Goal: Communication & Community: Answer question/provide support

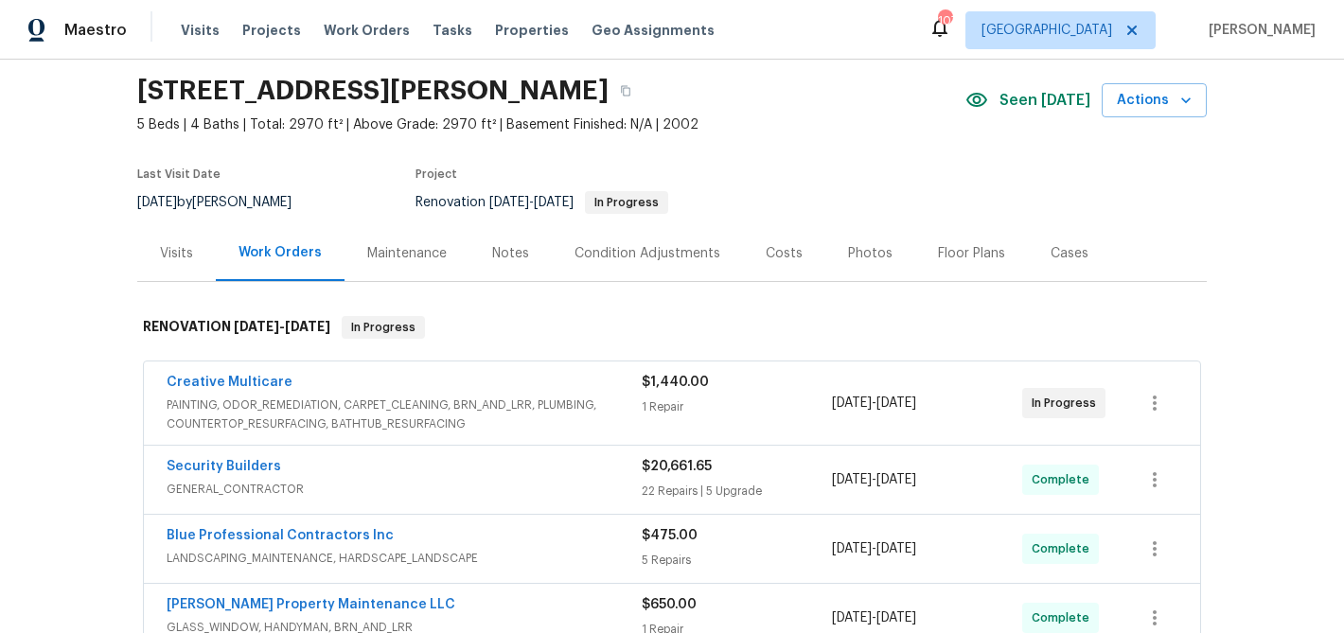
scroll to position [36, 0]
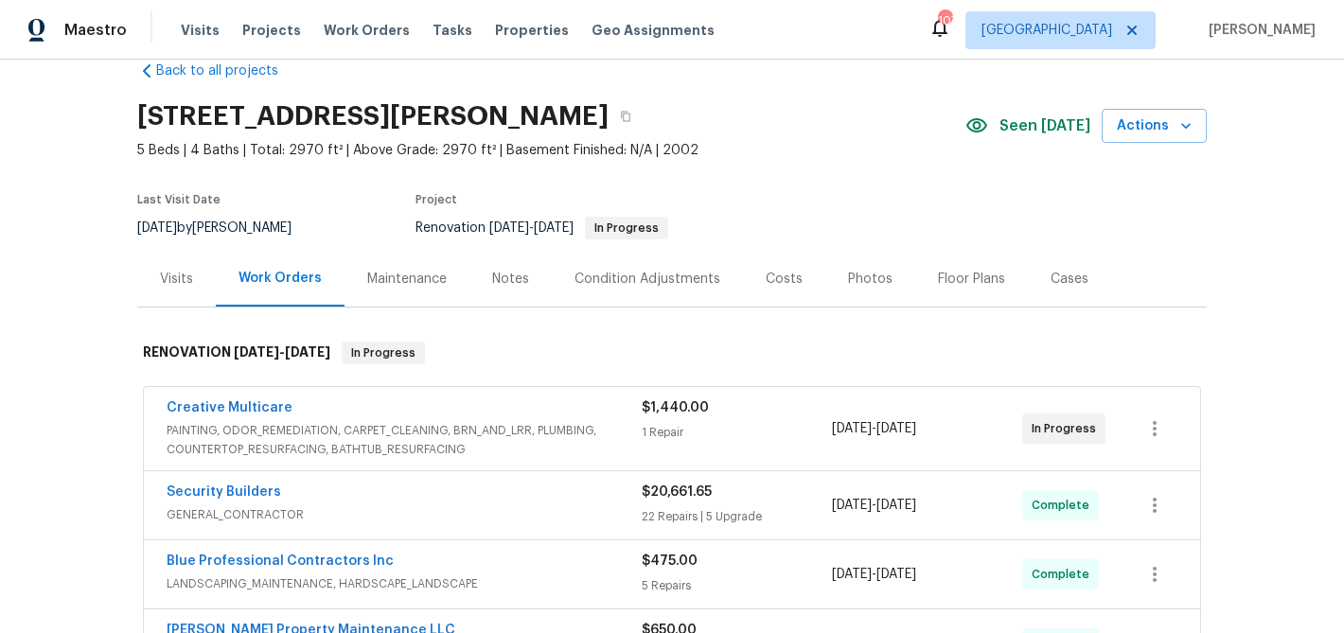
click at [540, 417] on div "Creative Multicare" at bounding box center [404, 410] width 475 height 23
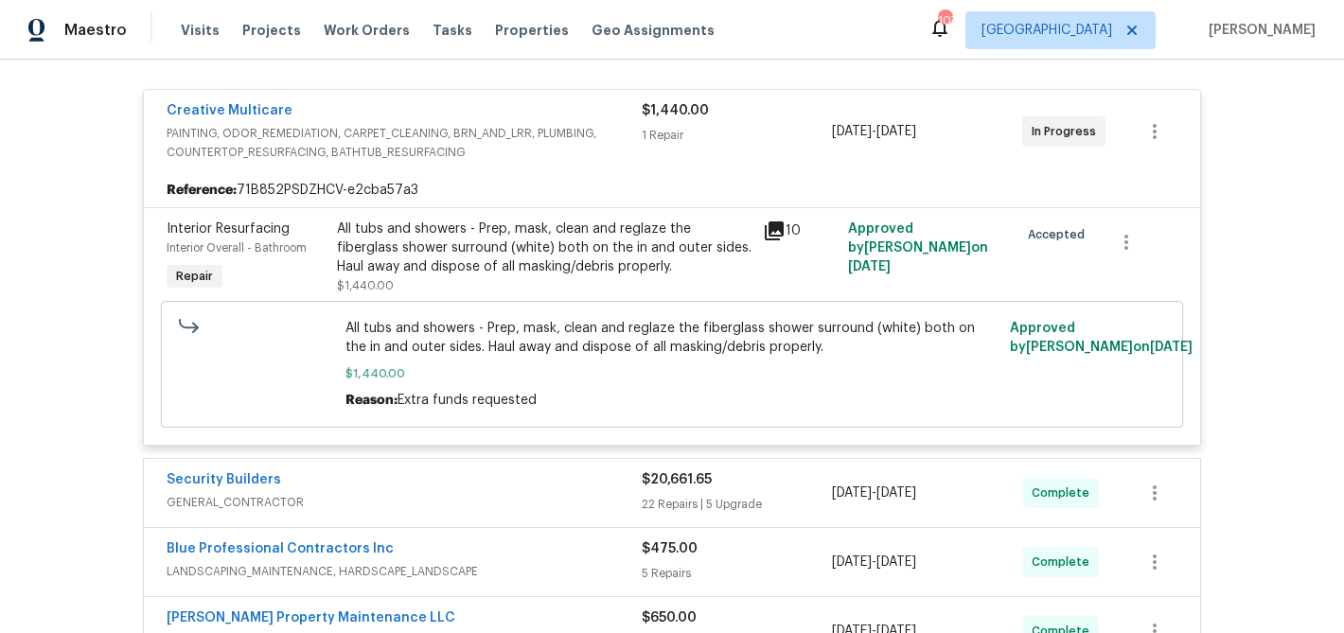
scroll to position [330, 0]
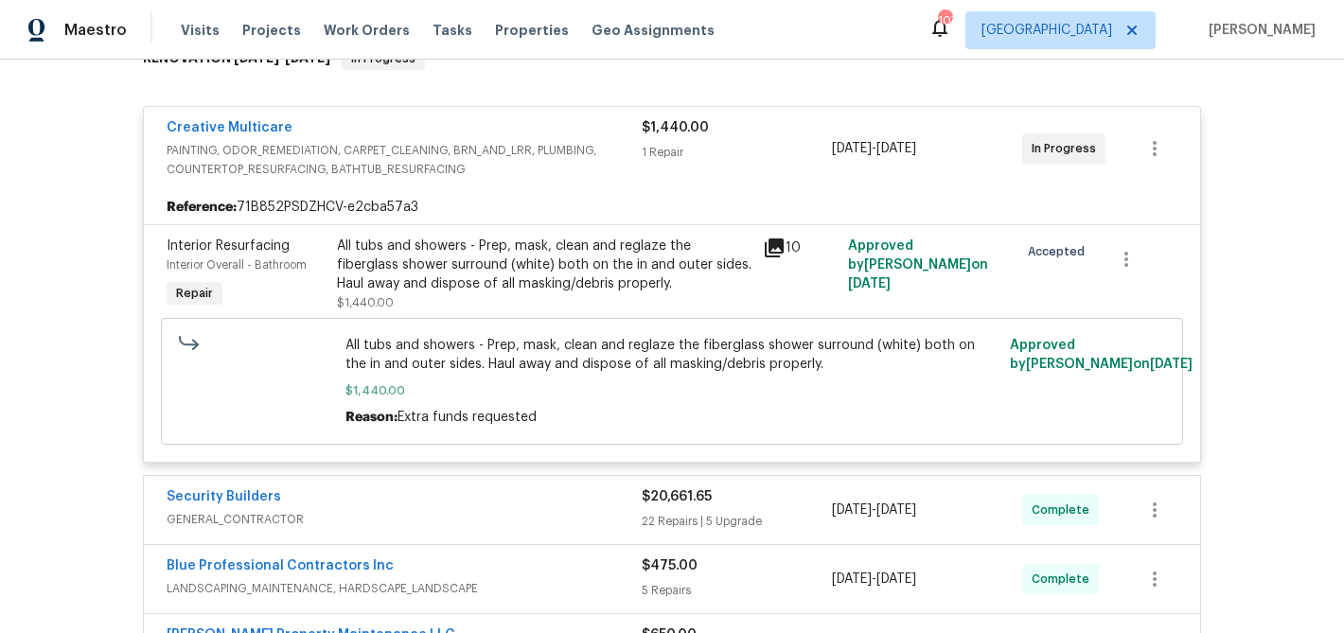
click at [251, 117] on div "Creative Multicare PAINTING, ODOR_REMEDIATION, CARPET_CLEANING, BRN_AND_LRR, PL…" at bounding box center [672, 148] width 1056 height 83
click at [249, 122] on link "Creative Multicare" at bounding box center [230, 127] width 126 height 13
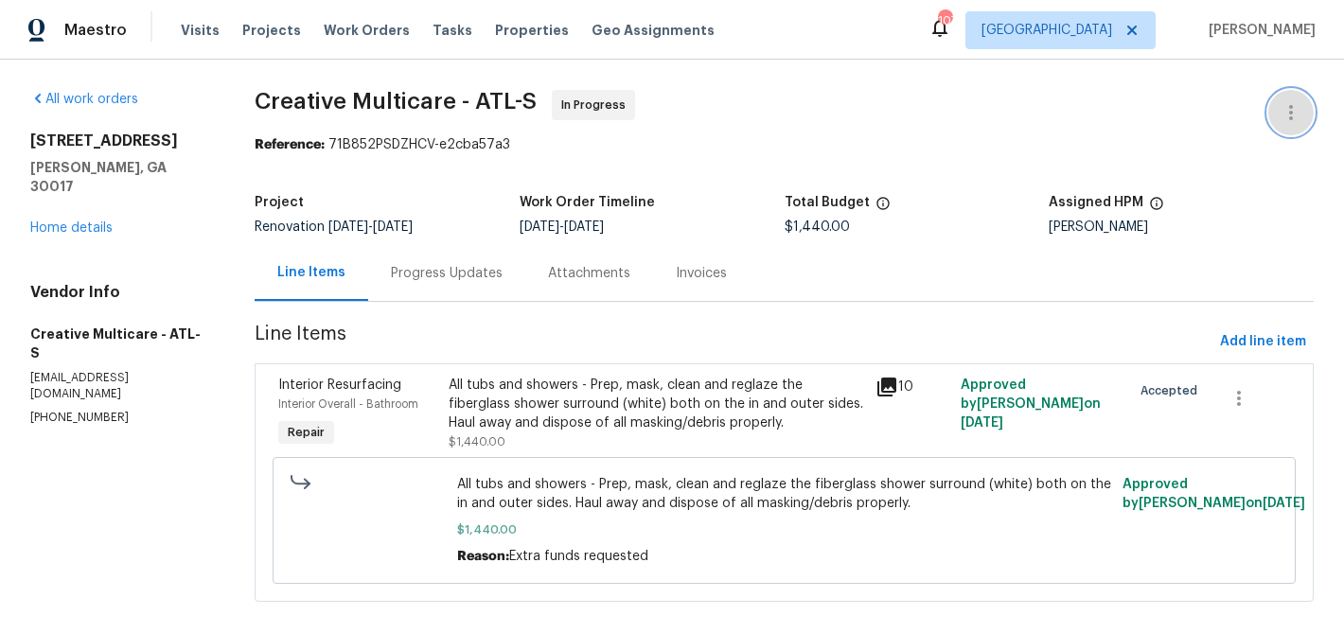
click at [1305, 108] on button "button" at bounding box center [1290, 112] width 45 height 45
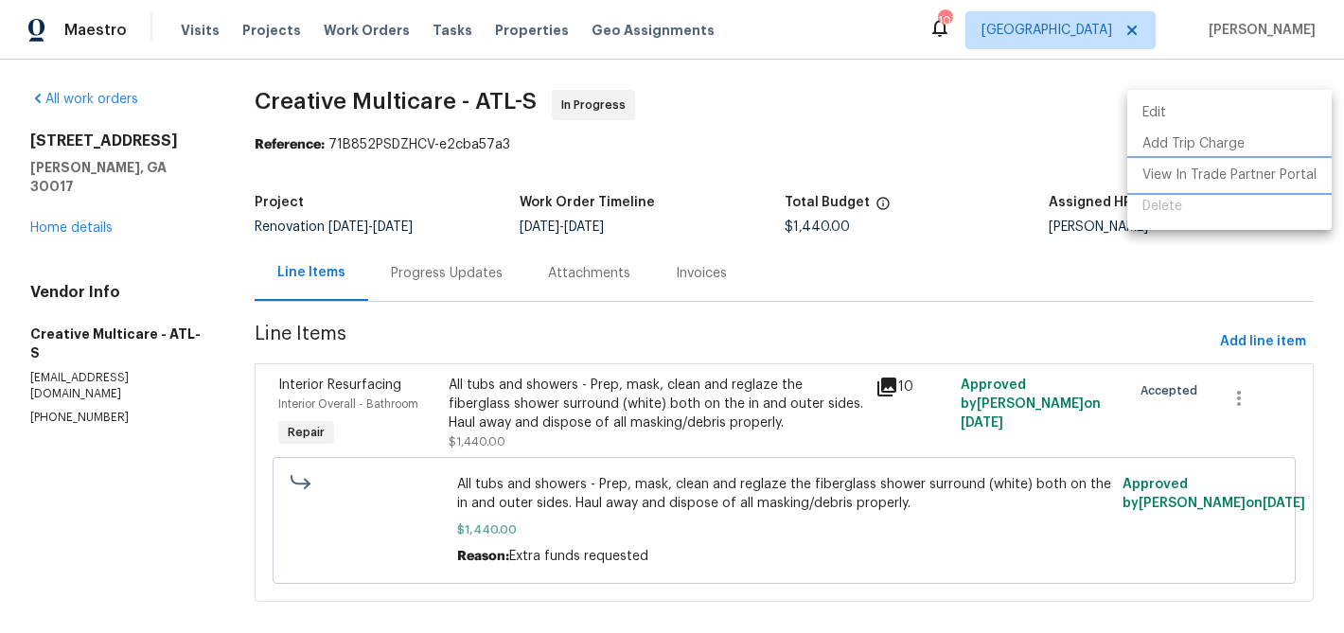
click at [1272, 174] on li "View In Trade Partner Portal" at bounding box center [1229, 175] width 204 height 31
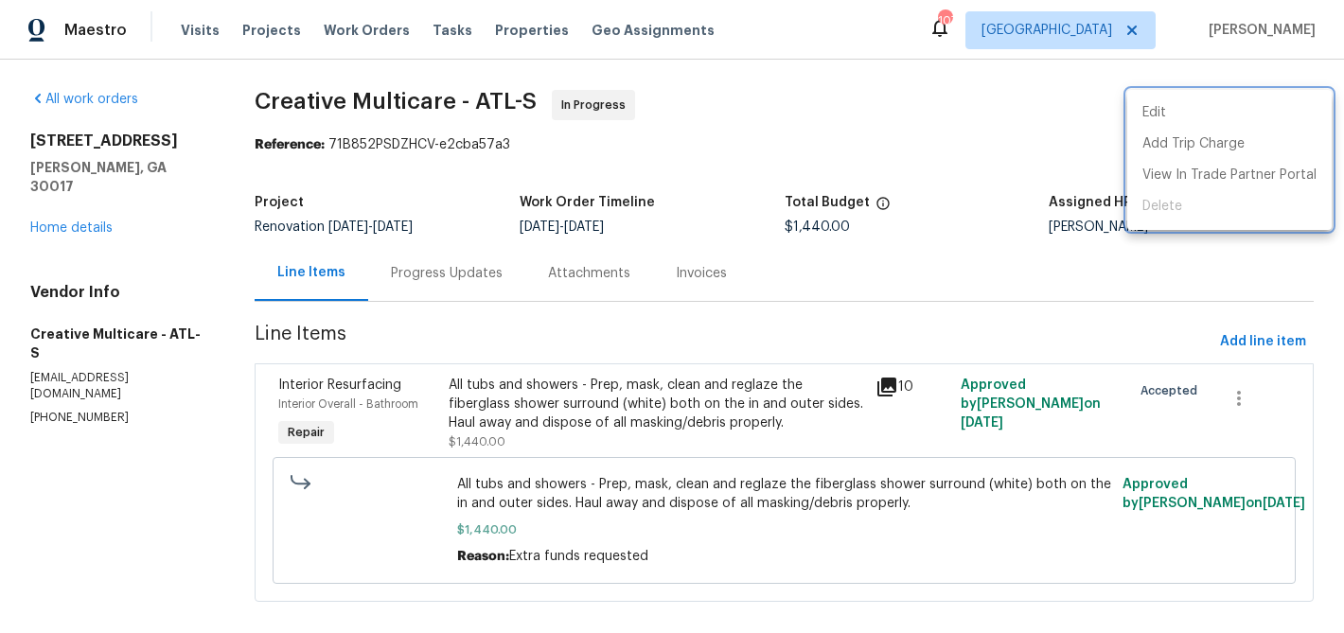
click at [315, 272] on div at bounding box center [672, 316] width 1344 height 633
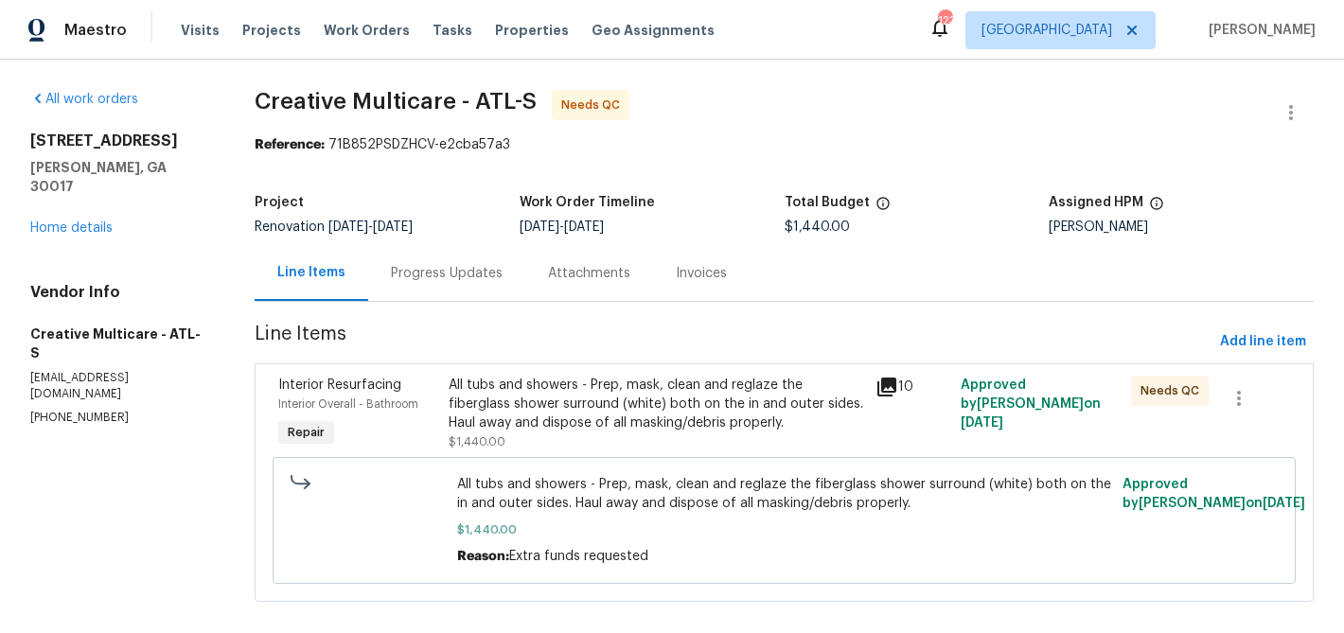
click at [608, 388] on div "All tubs and showers - Prep, mask, clean and reglaze the fiberglass shower surr…" at bounding box center [656, 404] width 415 height 57
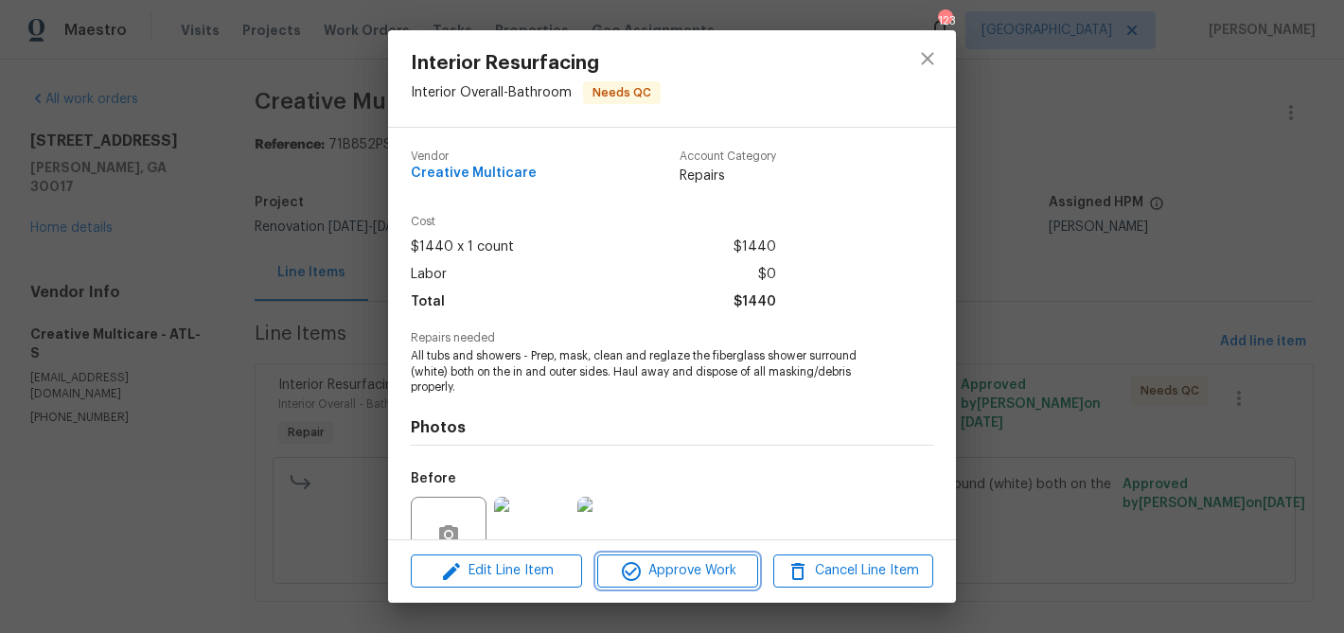
click at [648, 570] on span "Approve Work" at bounding box center [677, 571] width 149 height 24
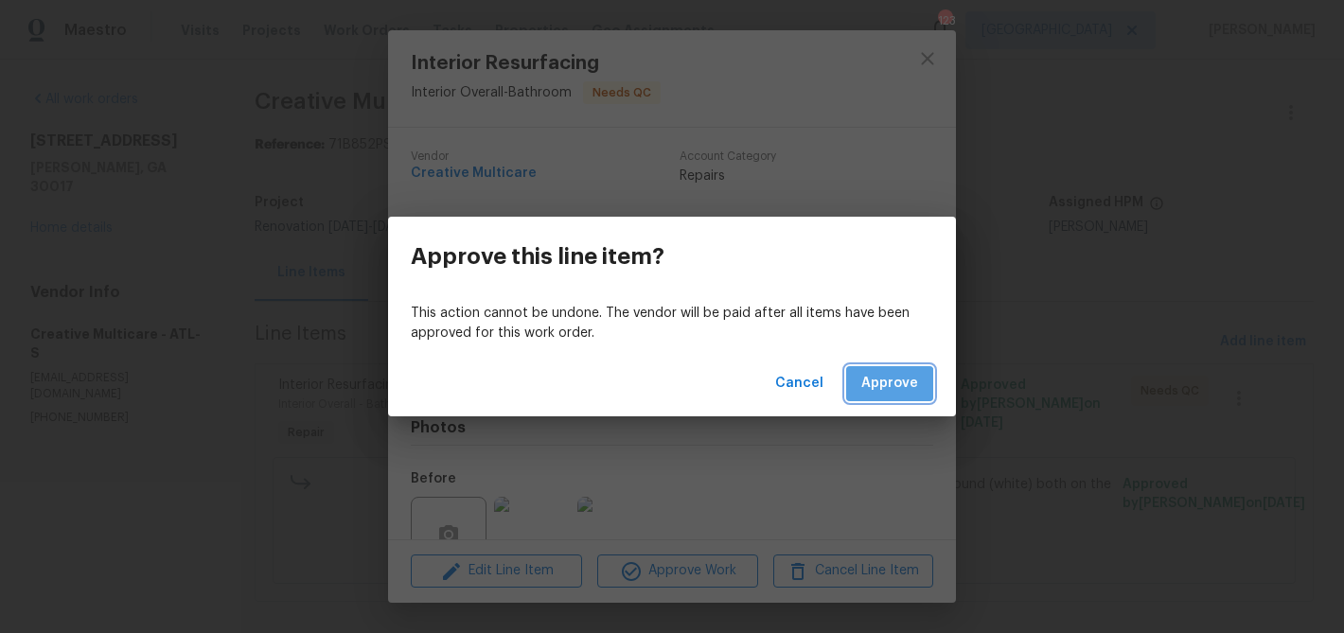
click at [867, 400] on button "Approve" at bounding box center [889, 383] width 87 height 35
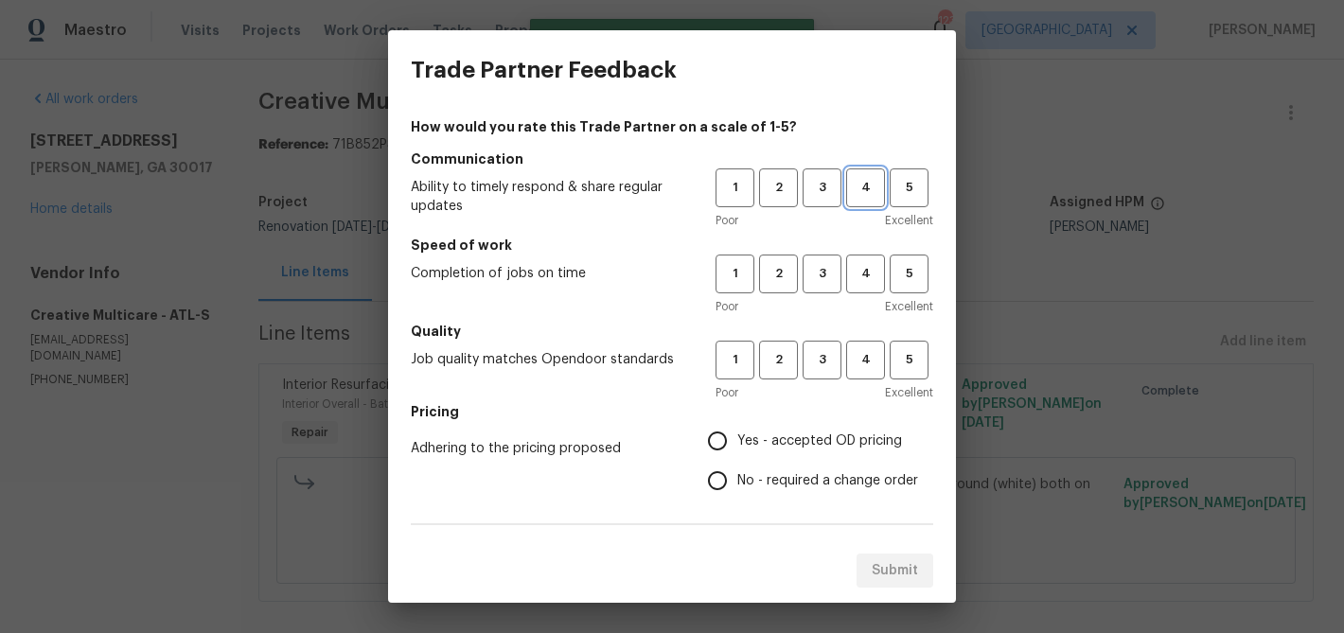
drag, startPoint x: 853, startPoint y: 190, endPoint x: 870, endPoint y: 224, distance: 38.1
click at [852, 191] on span "4" at bounding box center [865, 188] width 35 height 22
drag, startPoint x: 863, startPoint y: 270, endPoint x: 856, endPoint y: 328, distance: 58.2
click at [863, 271] on span "4" at bounding box center [865, 274] width 35 height 22
click at [861, 359] on span "4" at bounding box center [865, 360] width 35 height 22
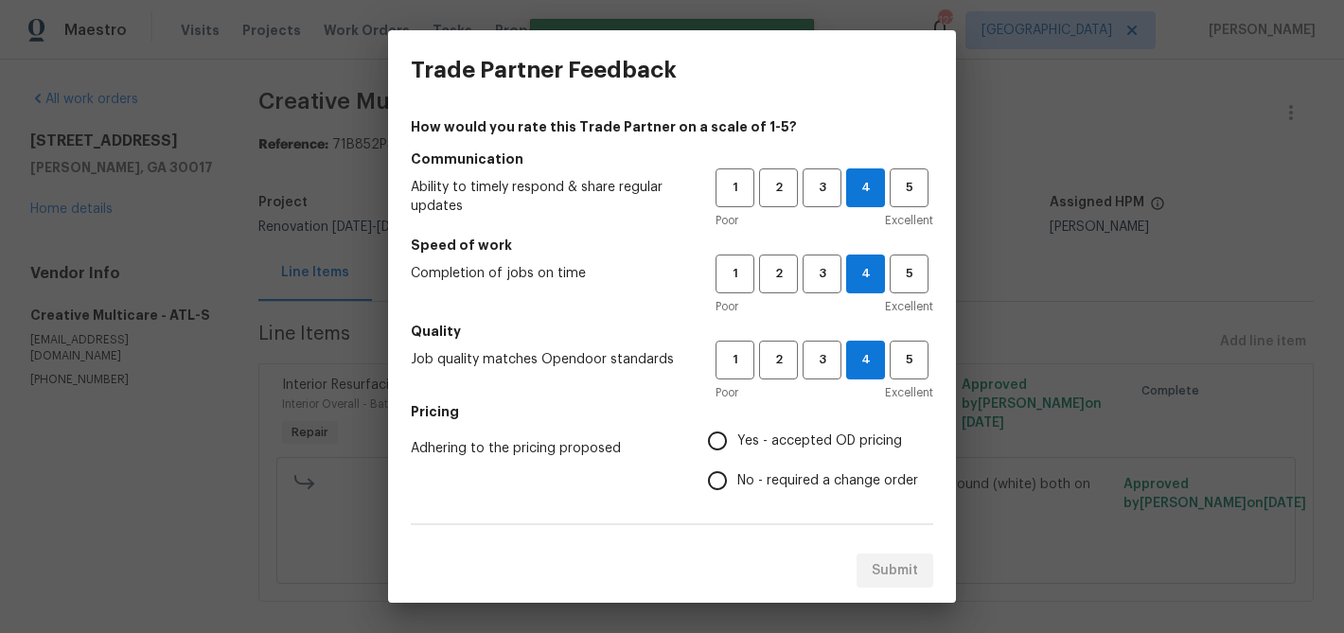
click at [796, 471] on span "No - required a change order" at bounding box center [827, 481] width 181 height 20
click at [737, 471] on input "No - required a change order" at bounding box center [718, 481] width 40 height 40
radio input "true"
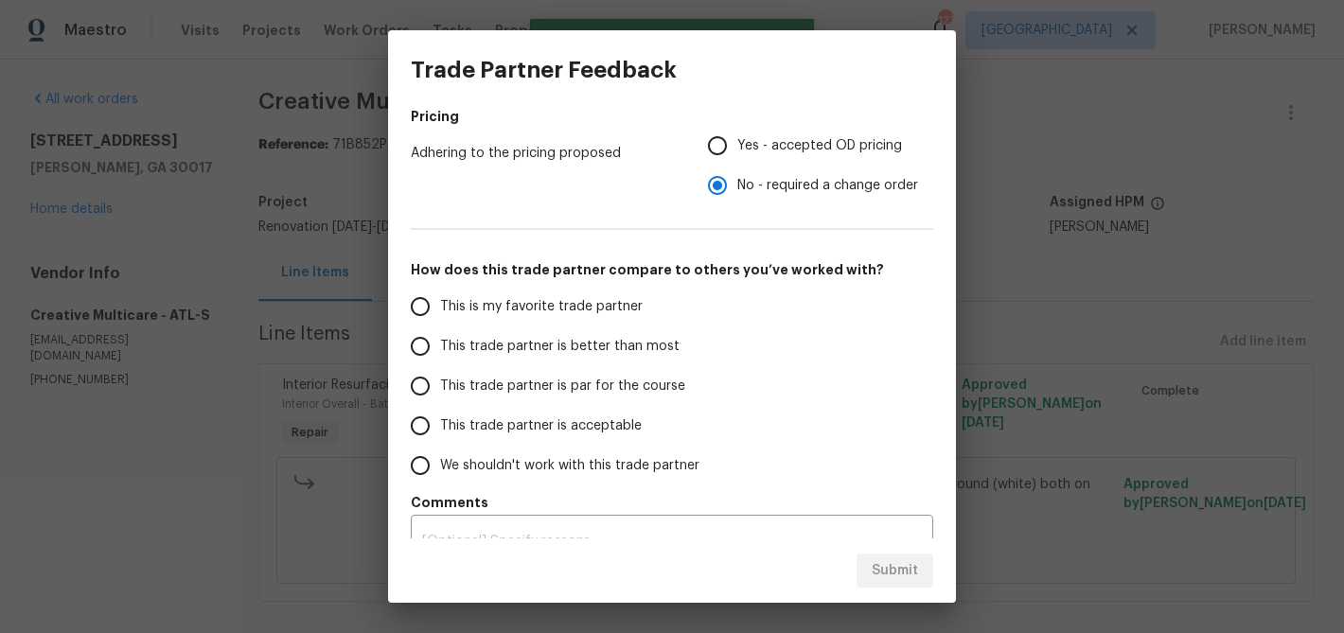
scroll to position [304, 0]
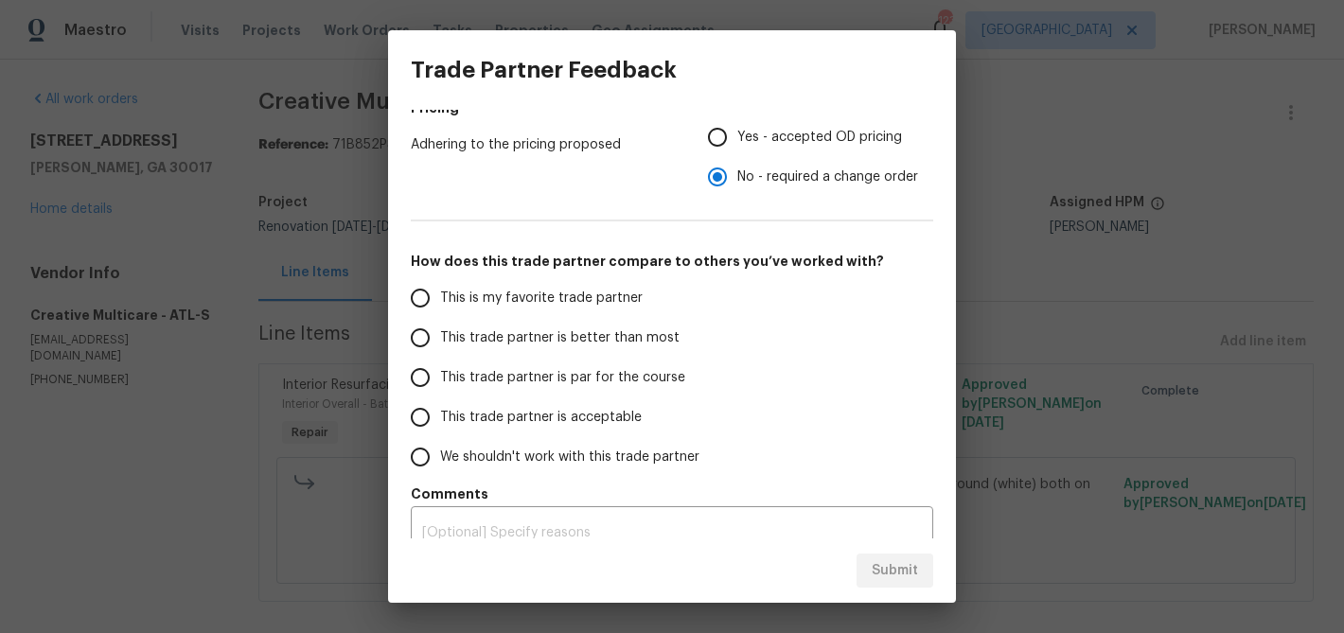
drag, startPoint x: 678, startPoint y: 336, endPoint x: 697, endPoint y: 359, distance: 29.6
click at [678, 337] on label "This trade partner is better than most" at bounding box center [549, 338] width 299 height 40
click at [440, 337] on input "This trade partner is better than most" at bounding box center [420, 338] width 40 height 40
radio input "false"
click at [661, 370] on span "This trade partner is par for the course" at bounding box center [562, 378] width 245 height 20
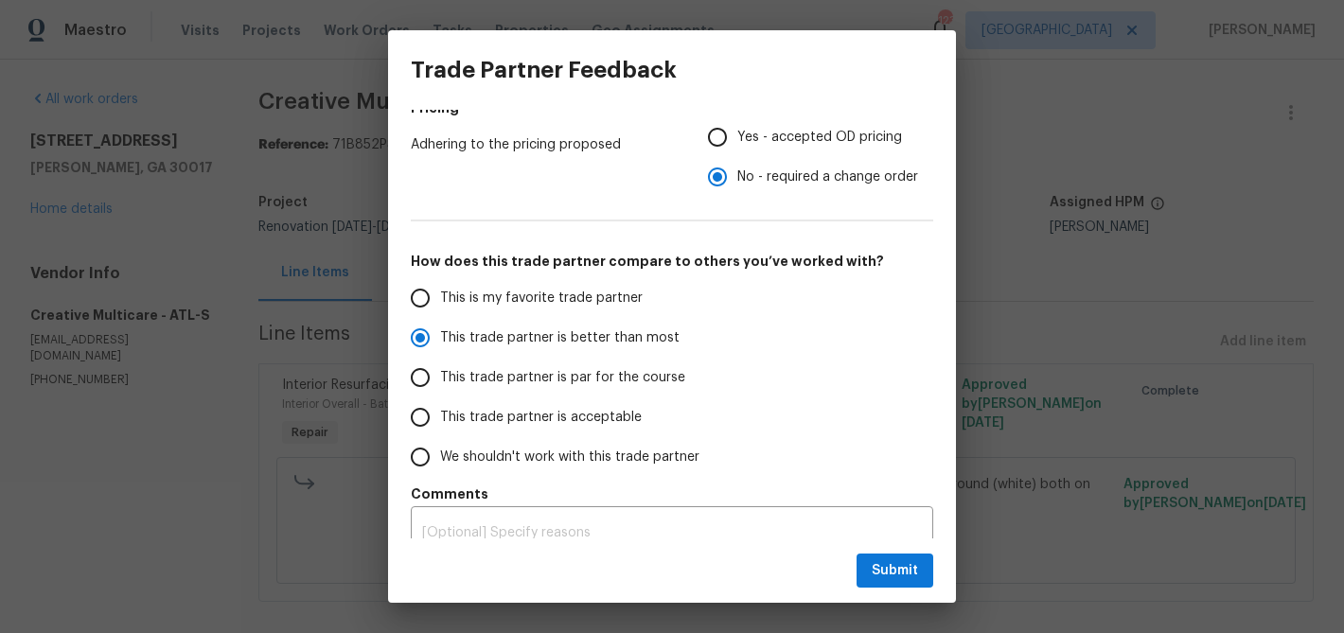
click at [440, 370] on input "This trade partner is par for the course" at bounding box center [420, 378] width 40 height 40
radio input "false"
click at [665, 338] on span "This trade partner is better than most" at bounding box center [559, 338] width 239 height 20
click at [440, 338] on input "This trade partner is better than most" at bounding box center [420, 338] width 40 height 40
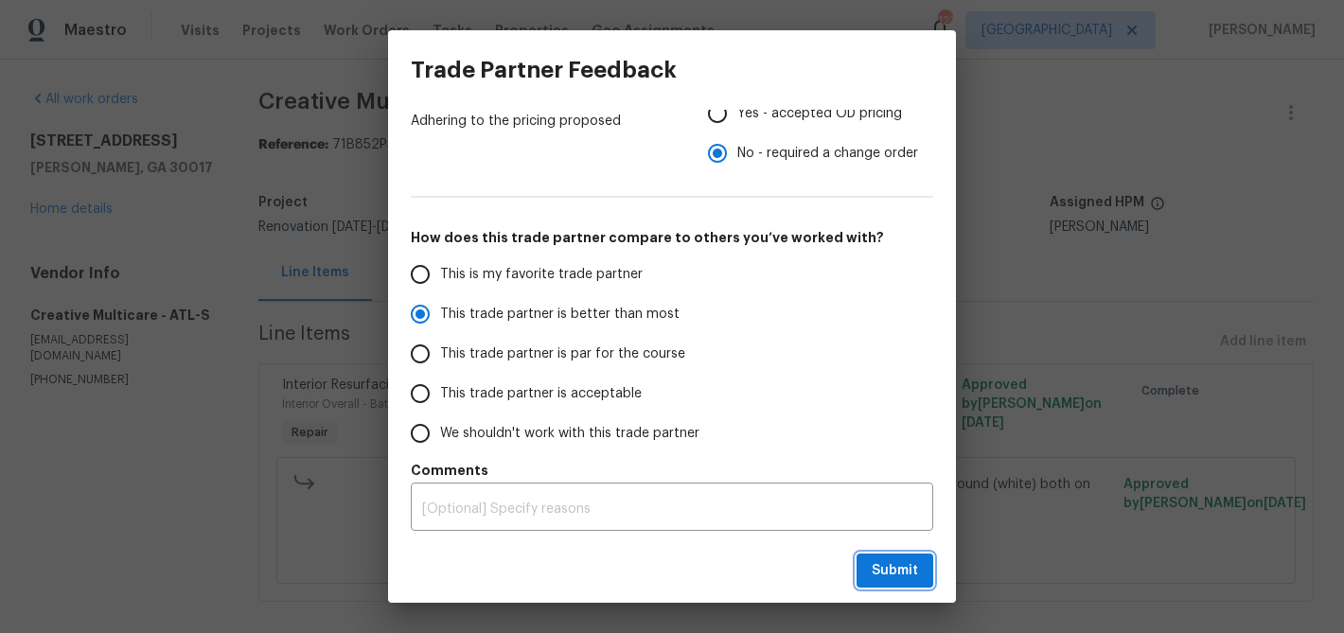
click at [884, 567] on span "Submit" at bounding box center [895, 571] width 46 height 24
radio input "true"
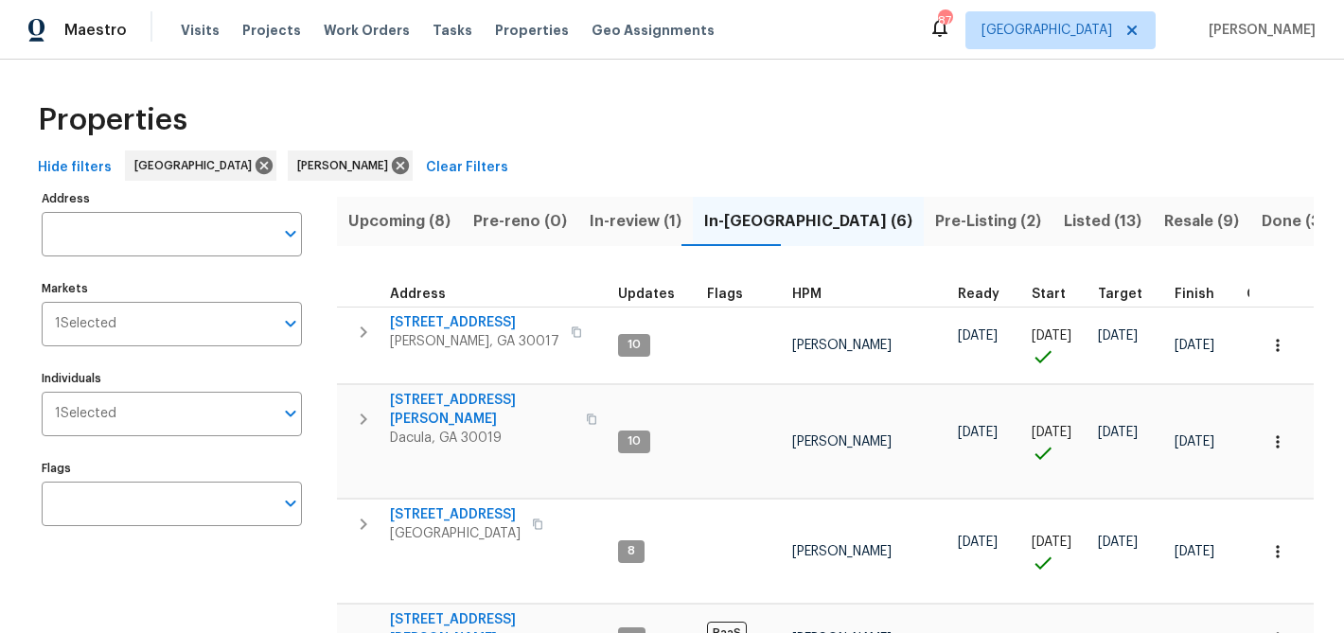
scroll to position [100, 0]
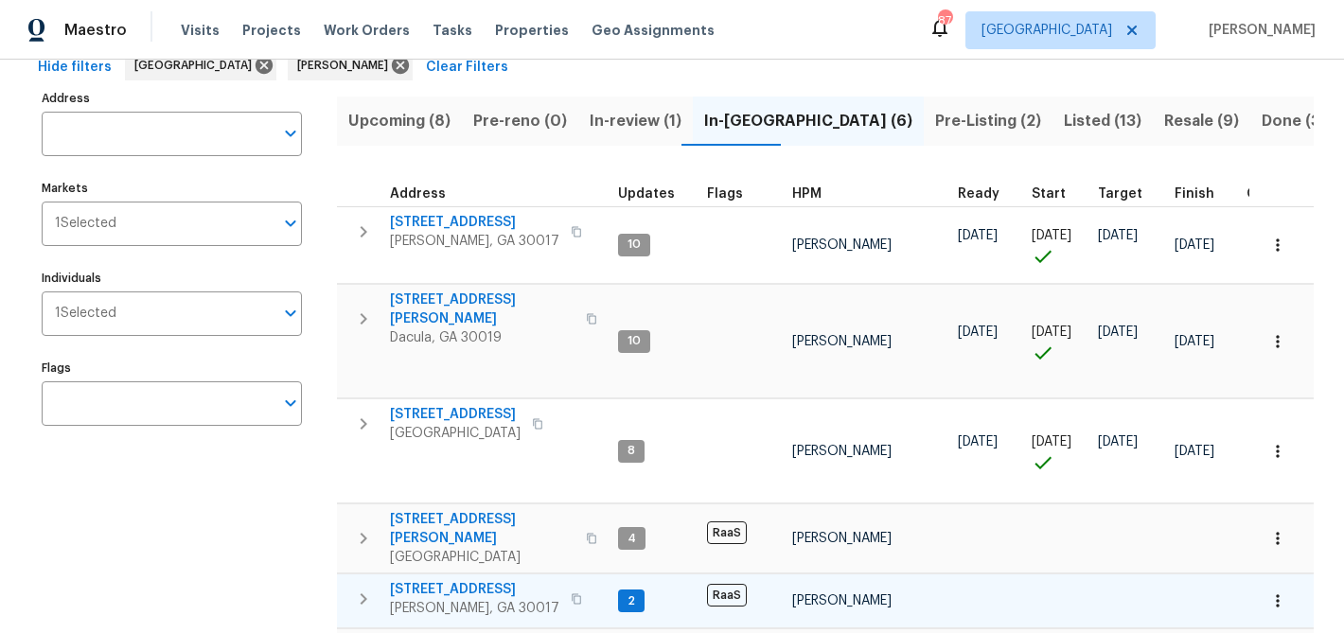
click at [477, 580] on span "[STREET_ADDRESS]" at bounding box center [474, 589] width 169 height 19
click at [459, 580] on span "1621 Annapolis Way" at bounding box center [474, 589] width 169 height 19
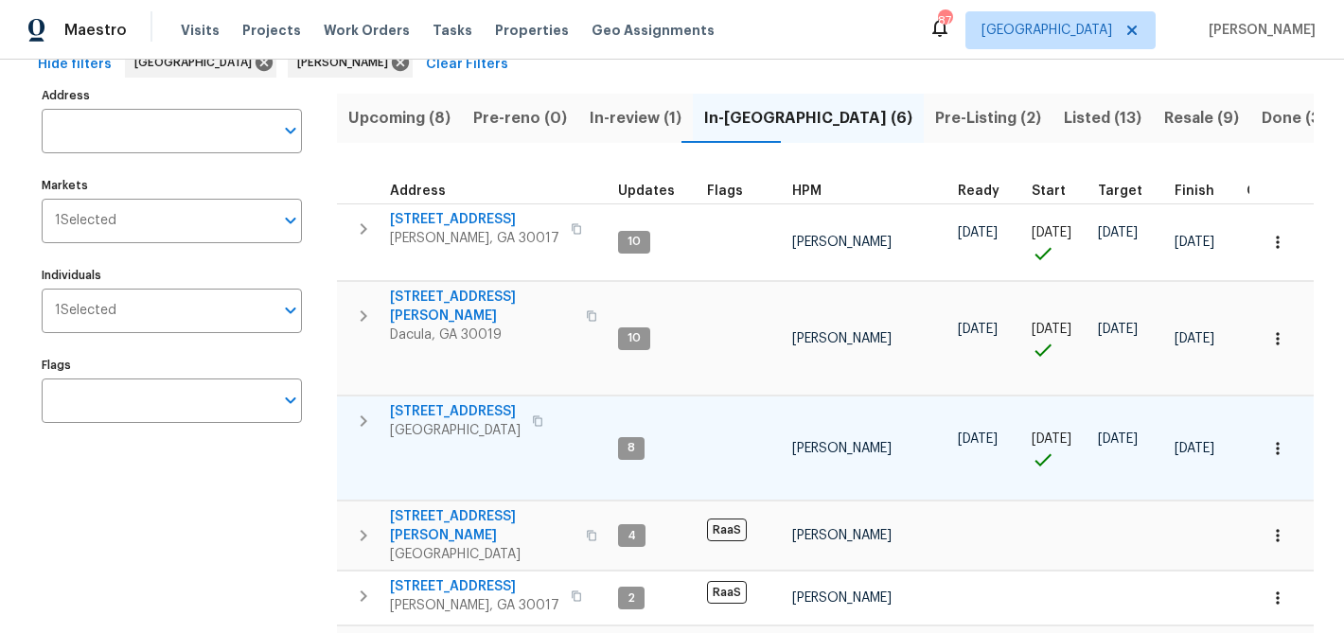
scroll to position [71, 0]
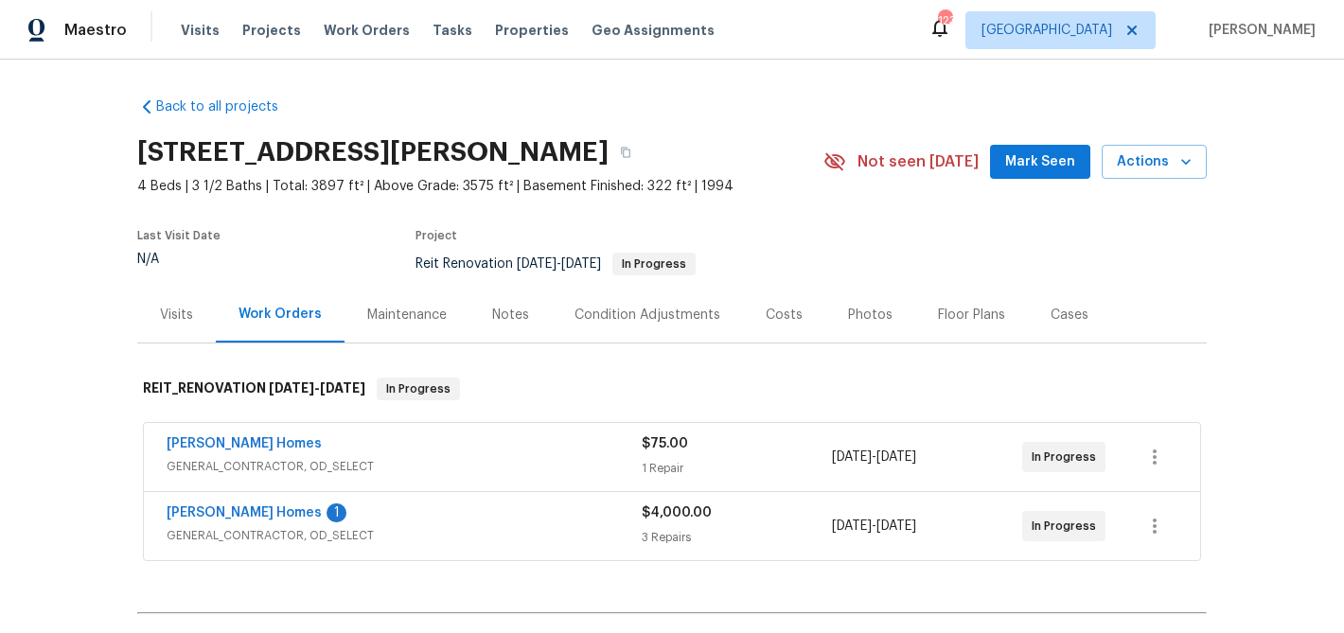
click at [1023, 158] on span "Mark Seen" at bounding box center [1040, 163] width 70 height 24
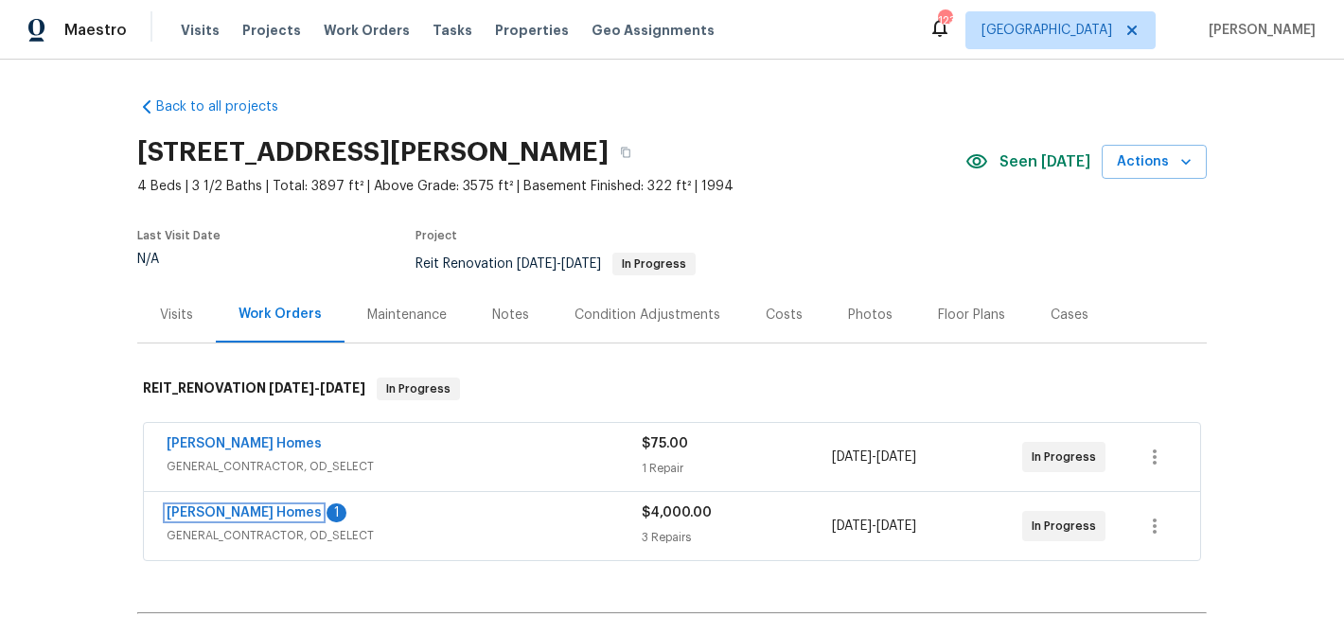
click at [198, 511] on link "Therrien Homes" at bounding box center [244, 512] width 155 height 13
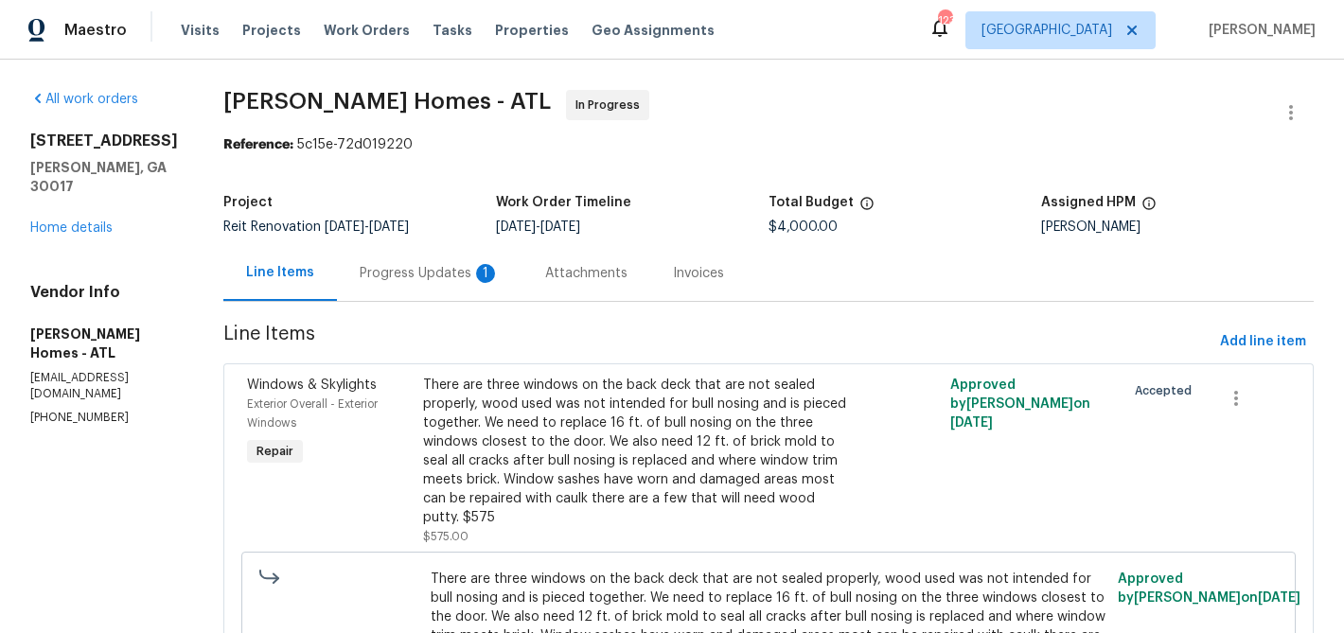
click at [411, 272] on div "Progress Updates 1" at bounding box center [430, 273] width 140 height 19
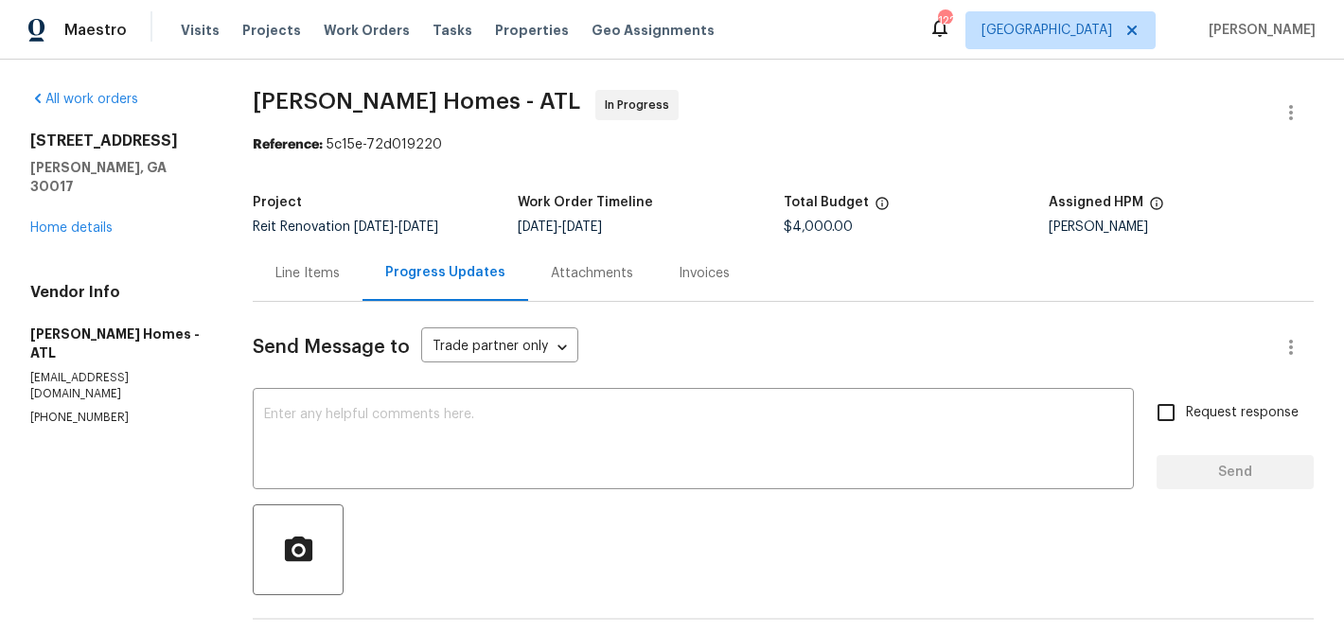
scroll to position [182, 0]
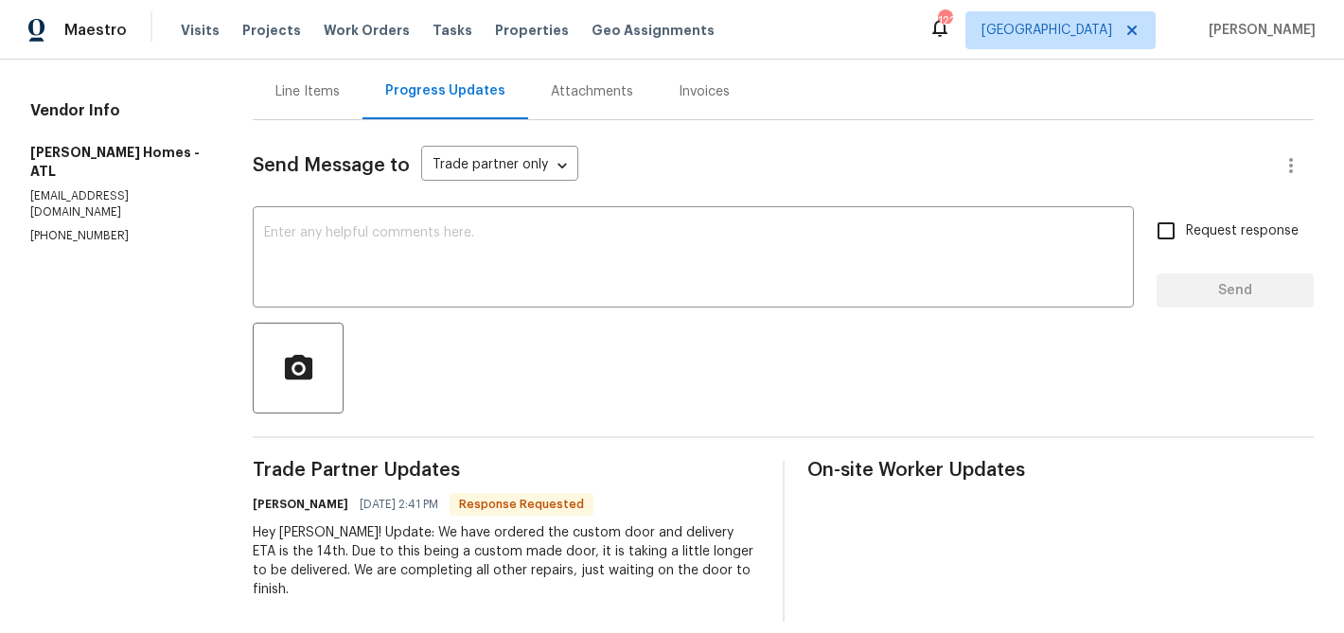
click at [344, 527] on div "Hey Michael! Update: We have ordered the custom door and delivery ETA is the 14…" at bounding box center [506, 561] width 506 height 76
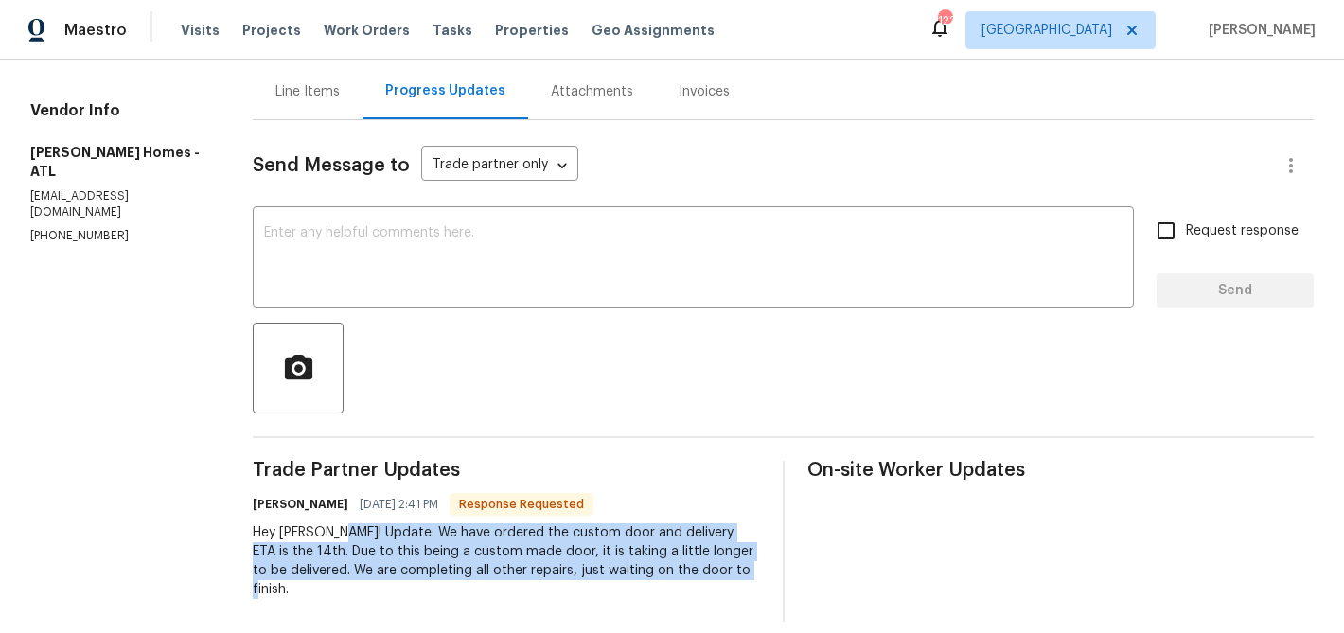
drag, startPoint x: 345, startPoint y: 532, endPoint x: 753, endPoint y: 571, distance: 410.8
click at [753, 571] on div "Hey Michael! Update: We have ordered the custom door and delivery ETA is the 14…" at bounding box center [506, 561] width 506 height 76
copy div "Update: We have ordered the custom door and delivery ETA is the 14th. Due to th…"
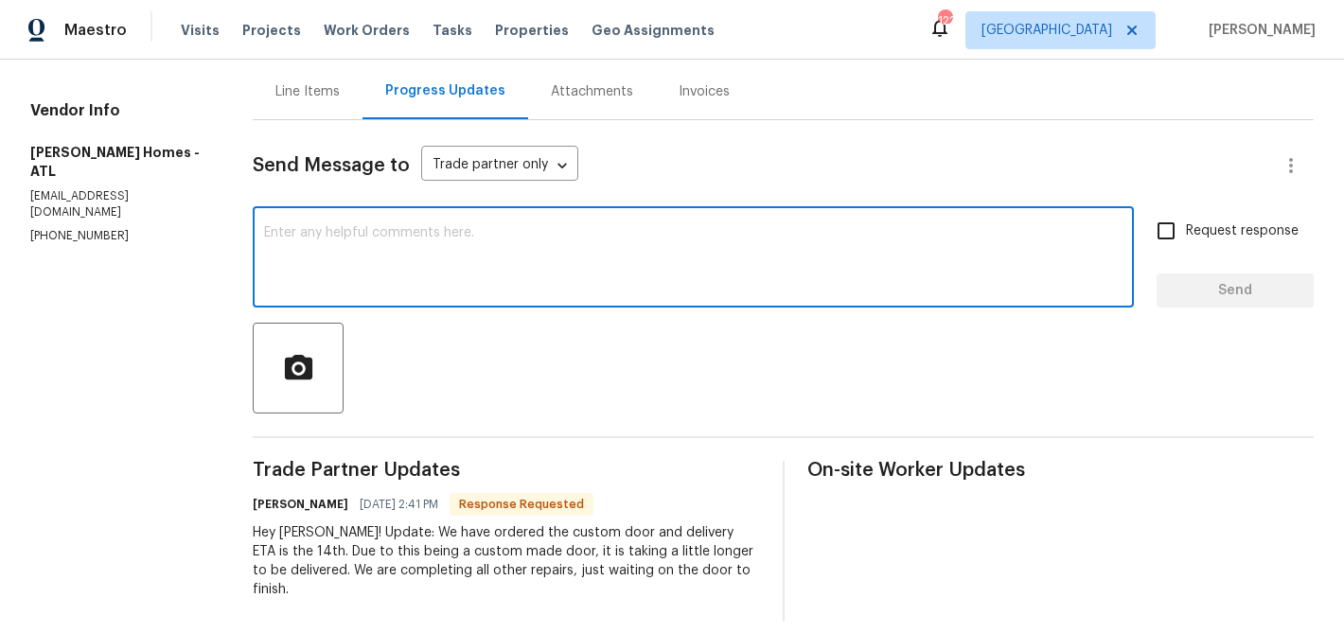
click at [381, 262] on textarea at bounding box center [693, 259] width 859 height 66
type textarea "Thank you for the Update."
drag, startPoint x: 1258, startPoint y: 292, endPoint x: 1228, endPoint y: 288, distance: 30.7
click at [1258, 292] on span "Send" at bounding box center [1235, 291] width 127 height 24
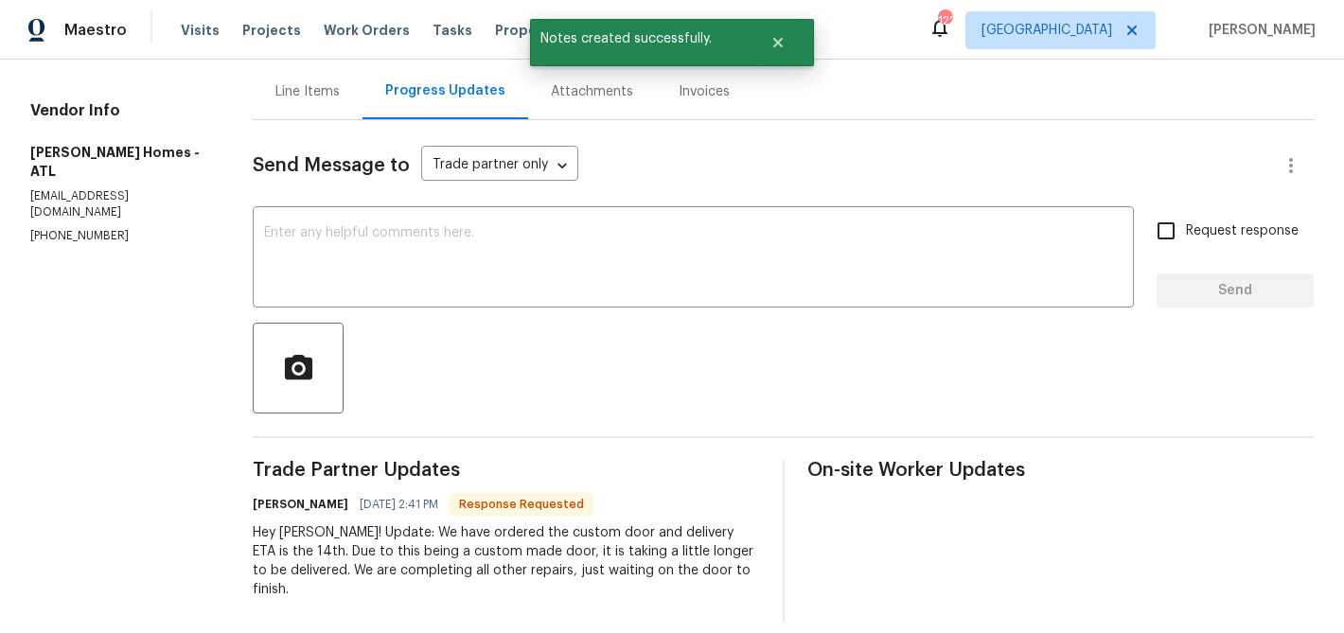
scroll to position [0, 0]
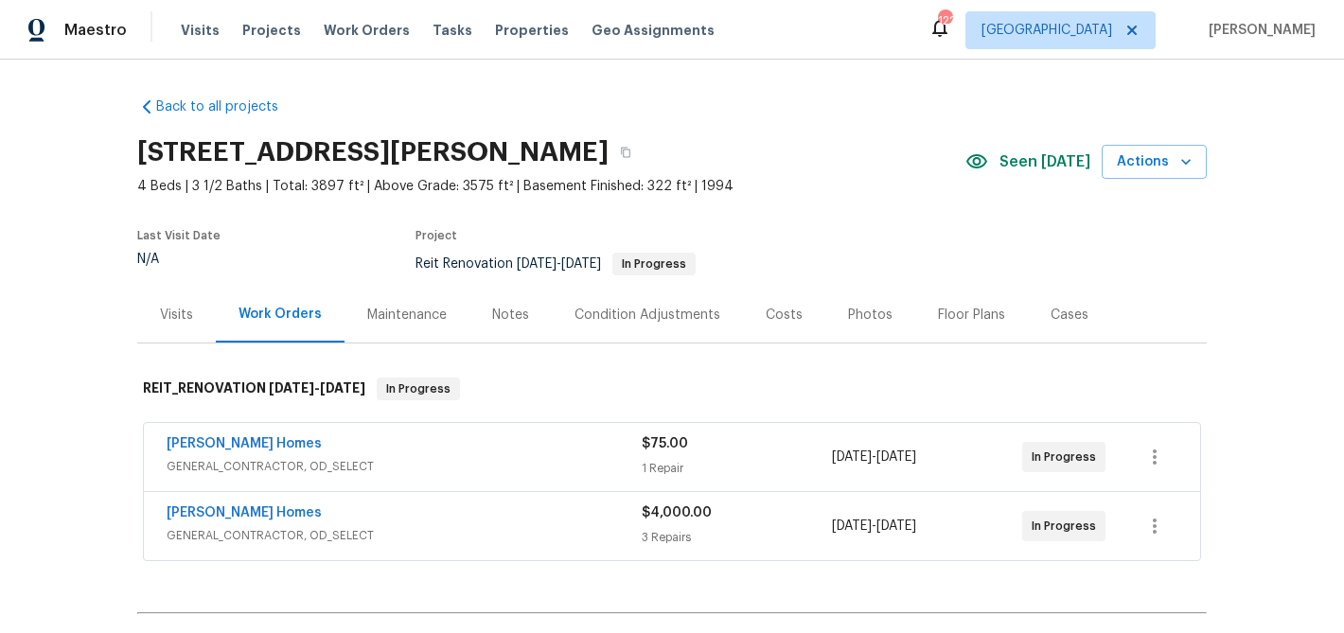
drag, startPoint x: 491, startPoint y: 309, endPoint x: 499, endPoint y: 326, distance: 18.6
click at [492, 309] on div "Notes" at bounding box center [510, 315] width 37 height 19
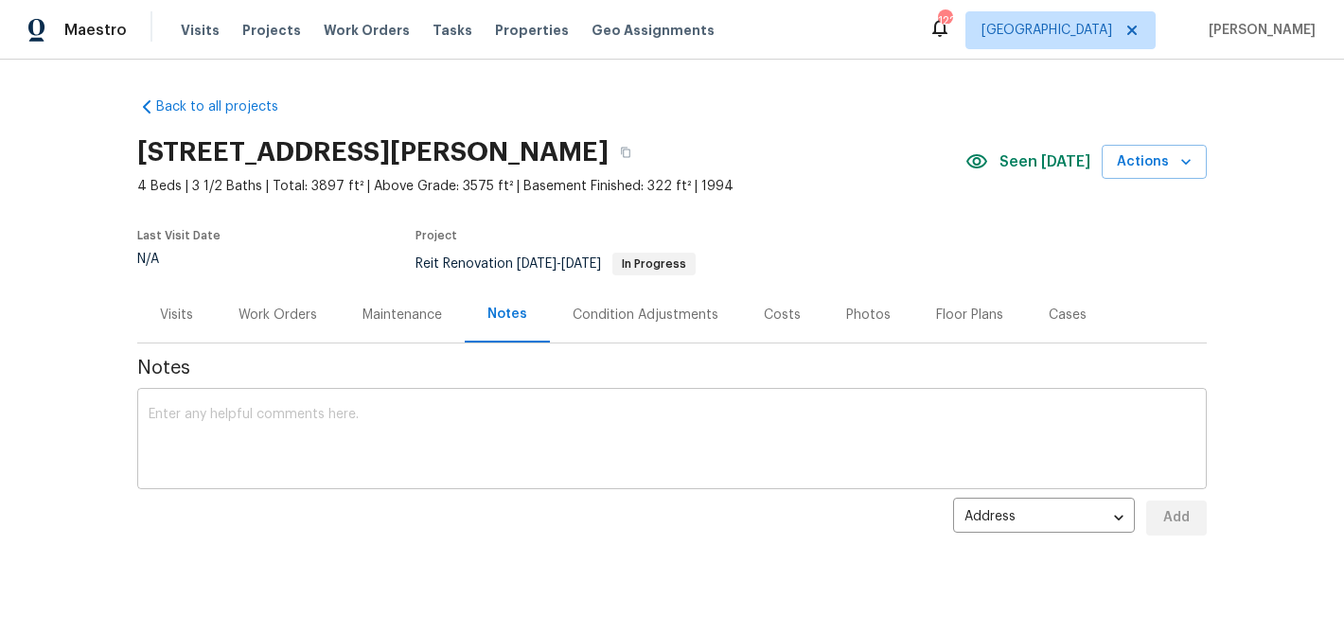
click at [501, 399] on div "x ​" at bounding box center [672, 441] width 1070 height 97
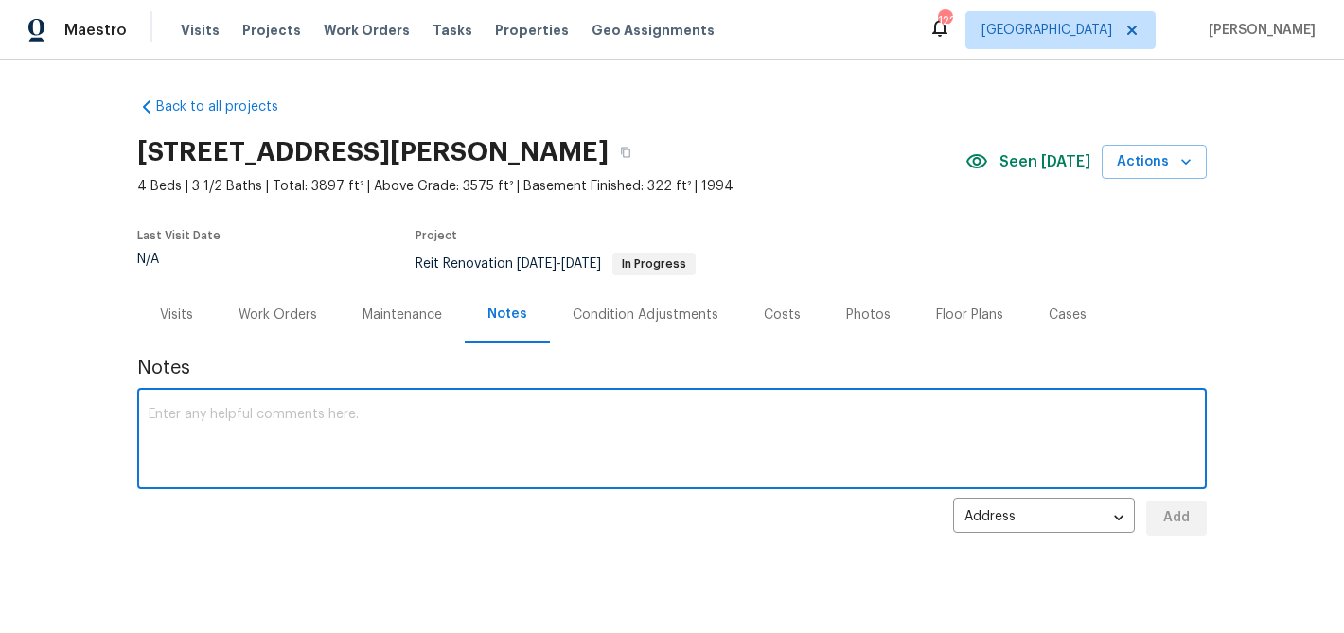
paste textarea "Update: We have ordered the custom door and delivery ETA is the 14th. Due to th…"
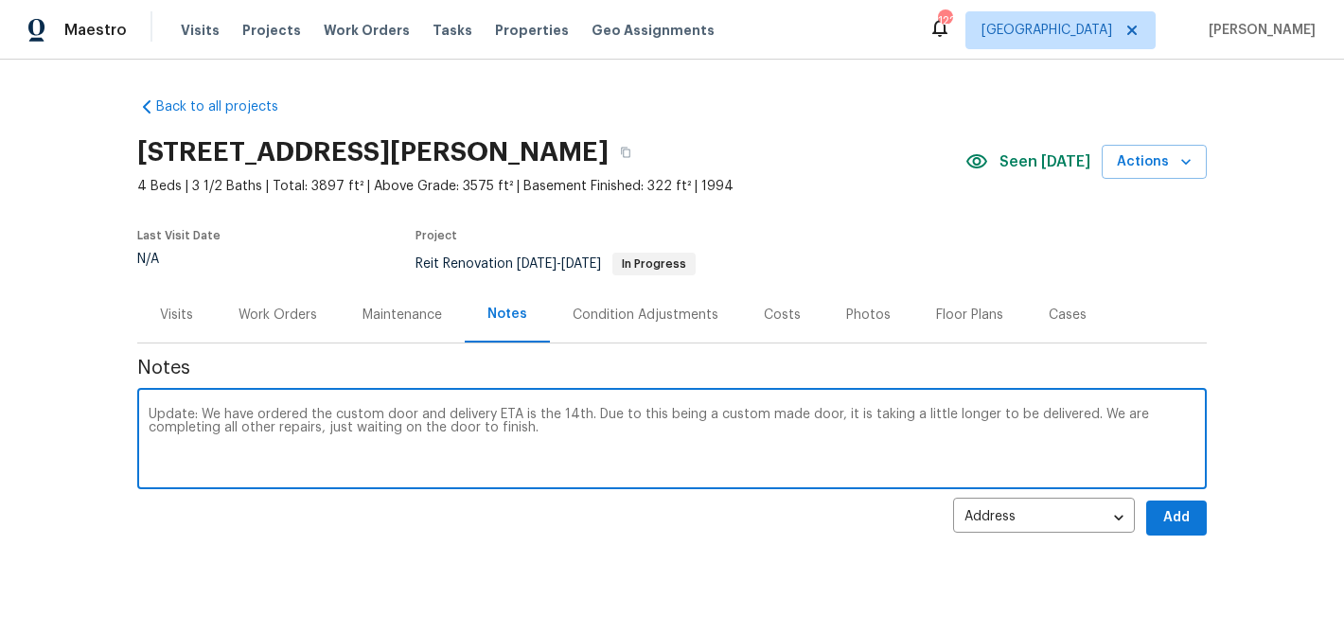
type textarea "Update: We have ordered the custom door and delivery ETA is the 14th. Due to th…"
click at [1180, 518] on span "Add" at bounding box center [1176, 518] width 30 height 24
